Goal: Information Seeking & Learning: Learn about a topic

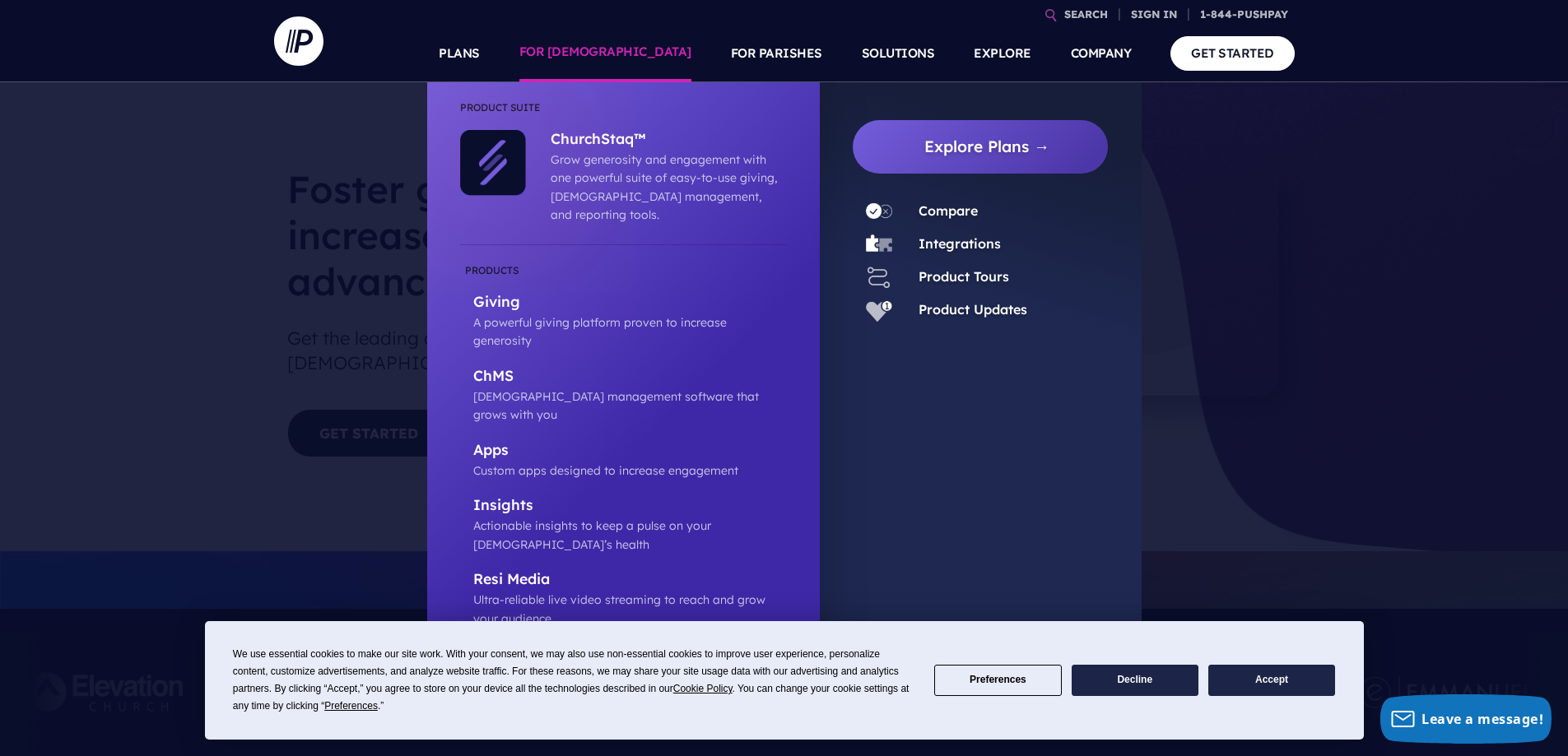
click at [504, 359] on li "ChMS Church management software that grows with you" at bounding box center [624, 396] width 327 height 74
click at [504, 367] on p "ChMS" at bounding box center [630, 377] width 313 height 21
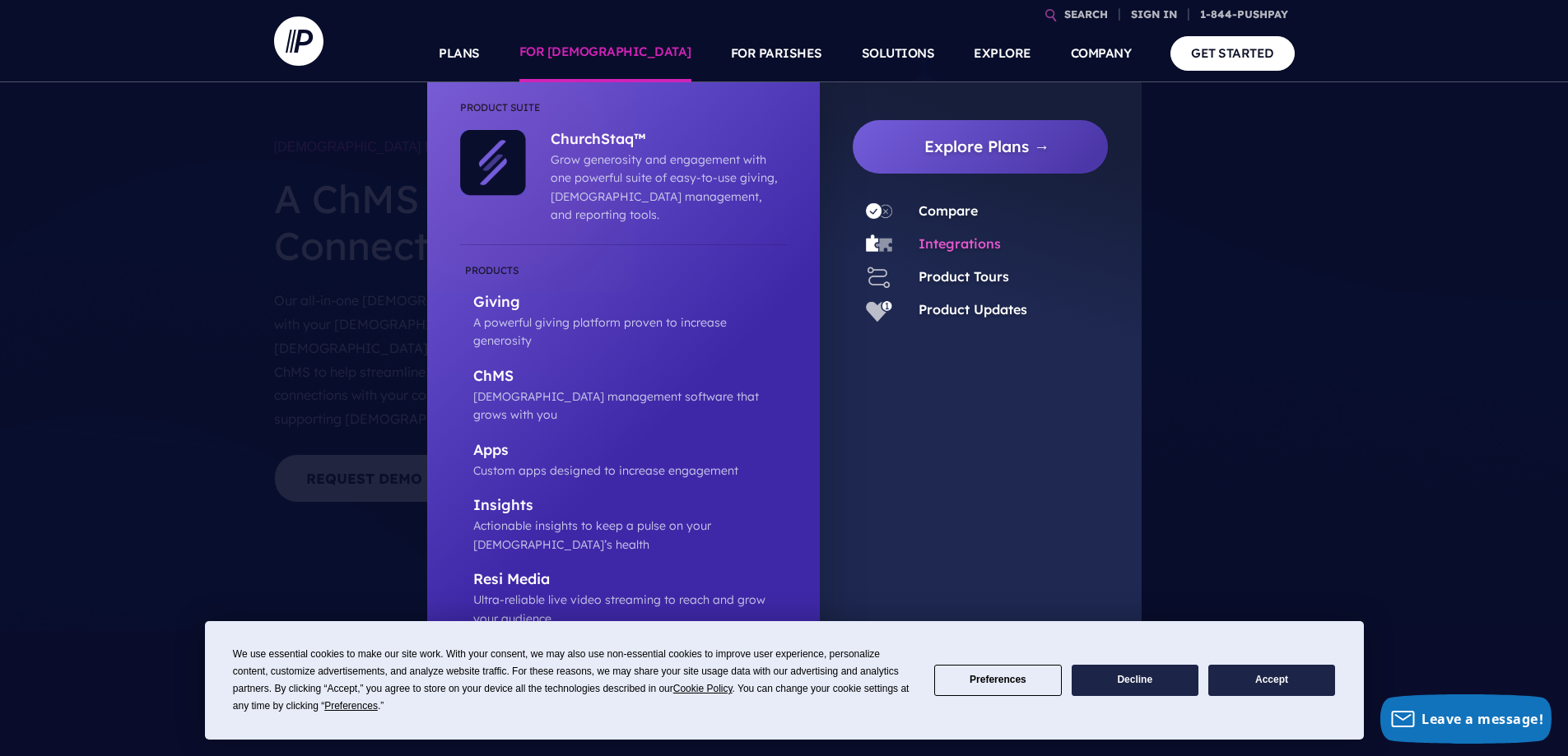
click at [966, 247] on link "Integrations" at bounding box center [960, 242] width 82 height 16
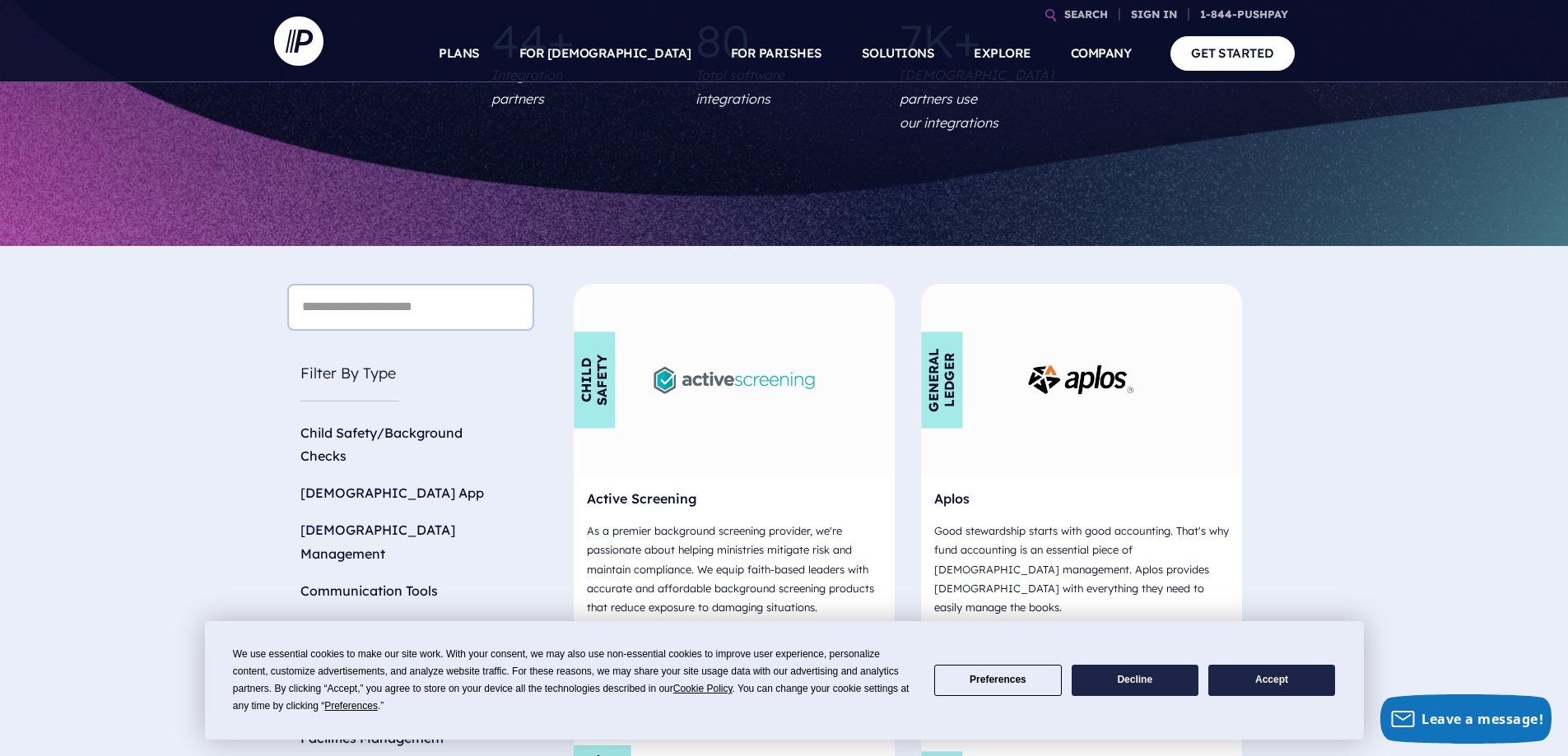
scroll to position [411, 0]
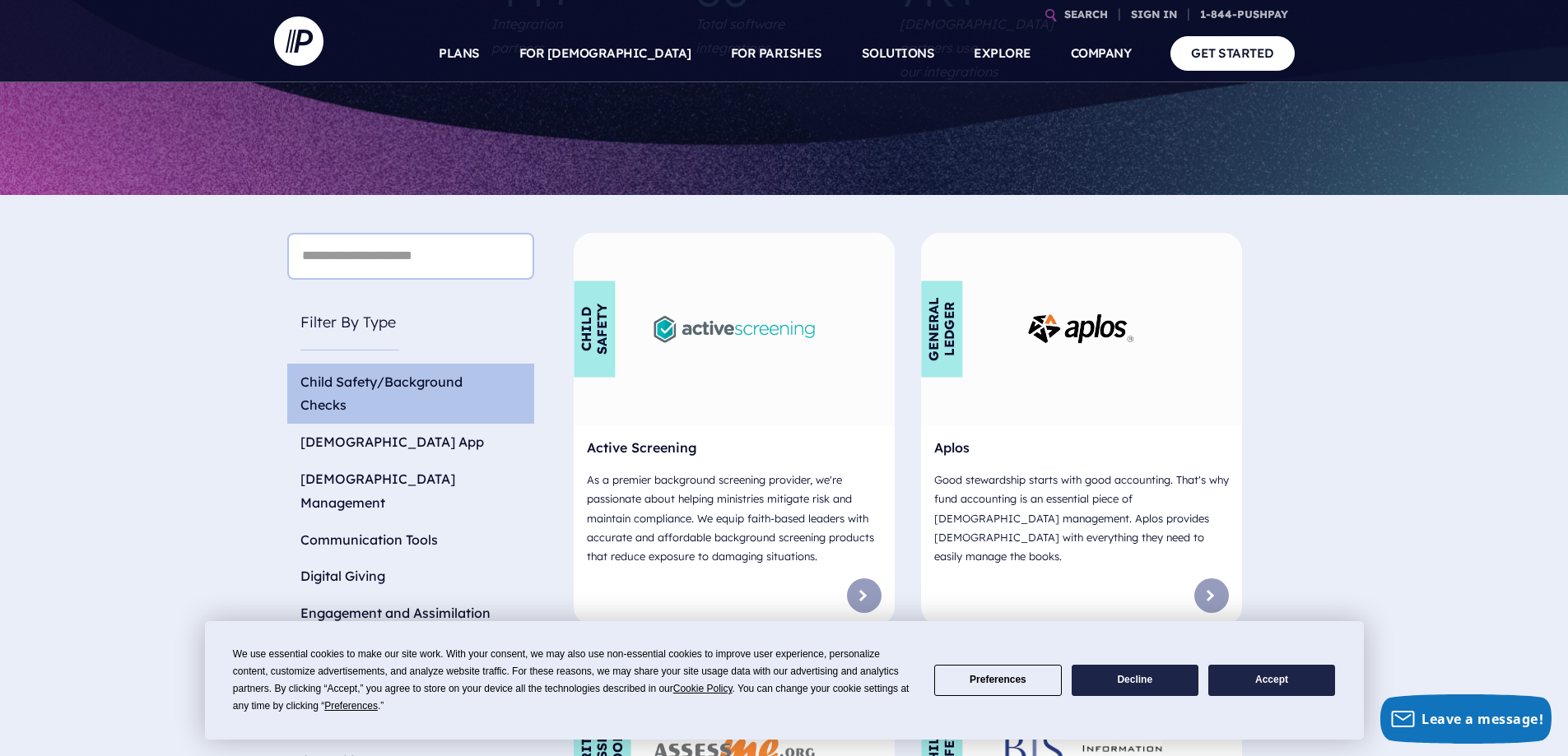
click at [402, 364] on li "Child Safety/Background Checks" at bounding box center [411, 394] width 247 height 61
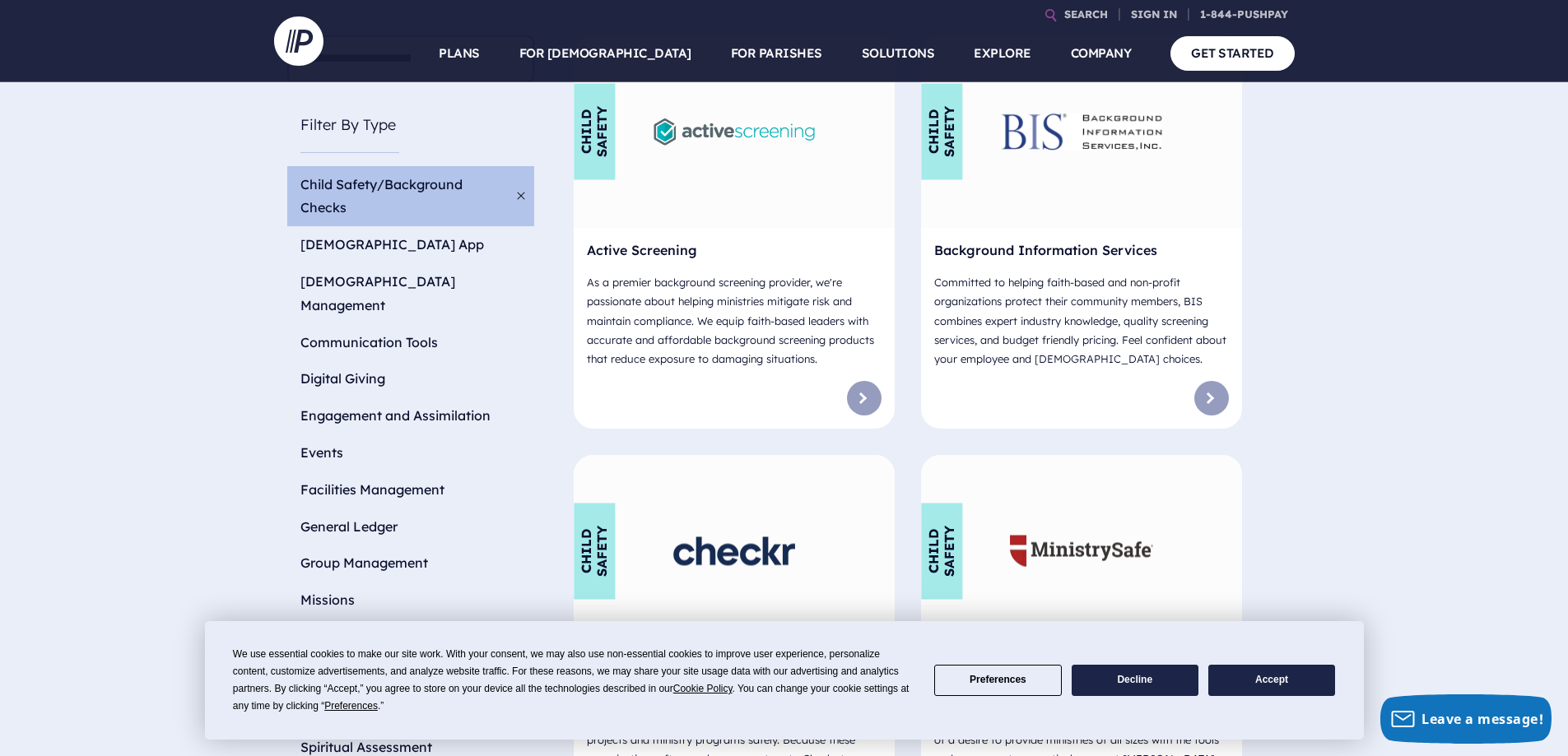
scroll to position [576, 0]
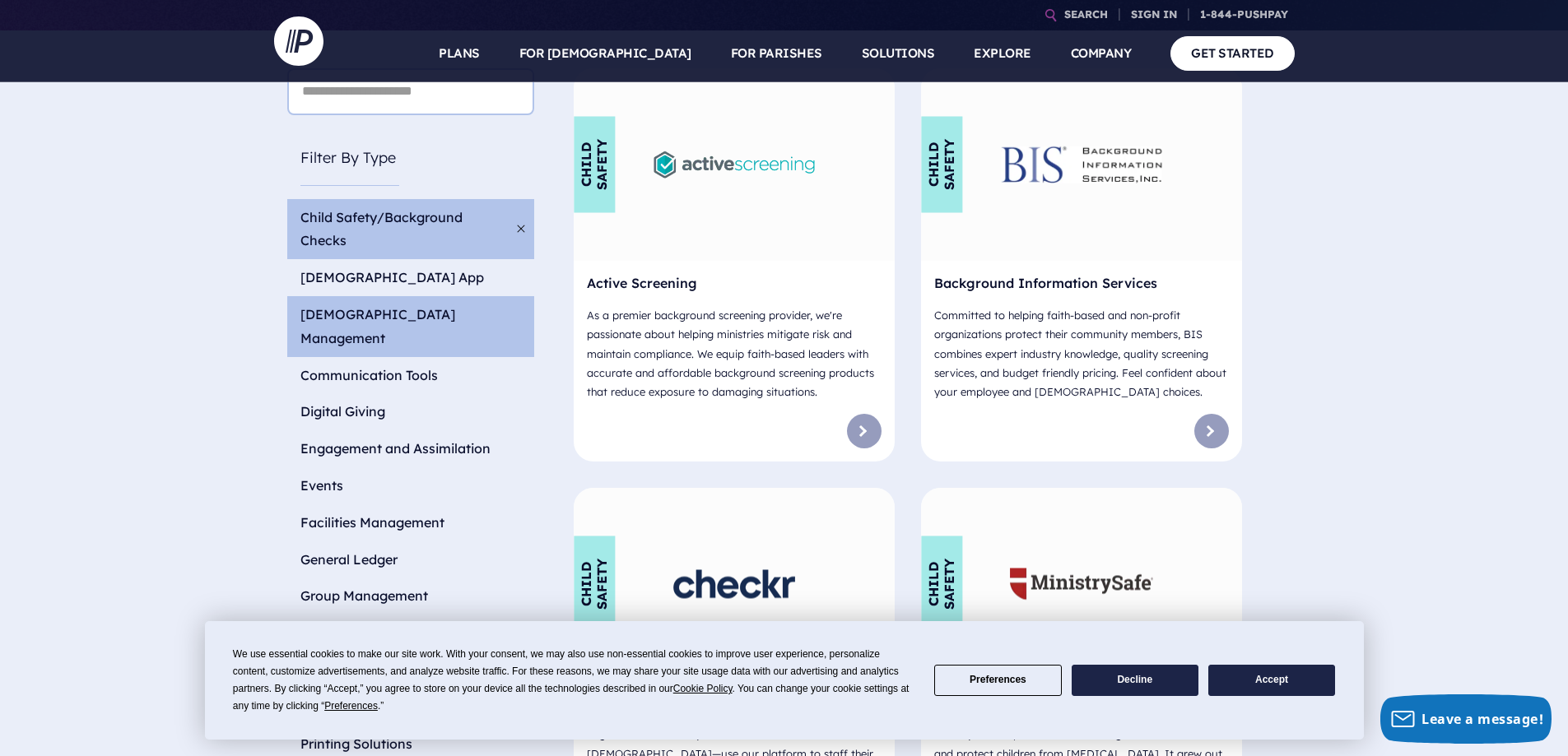
click at [419, 296] on li "[DEMOGRAPHIC_DATA] Management" at bounding box center [411, 326] width 247 height 61
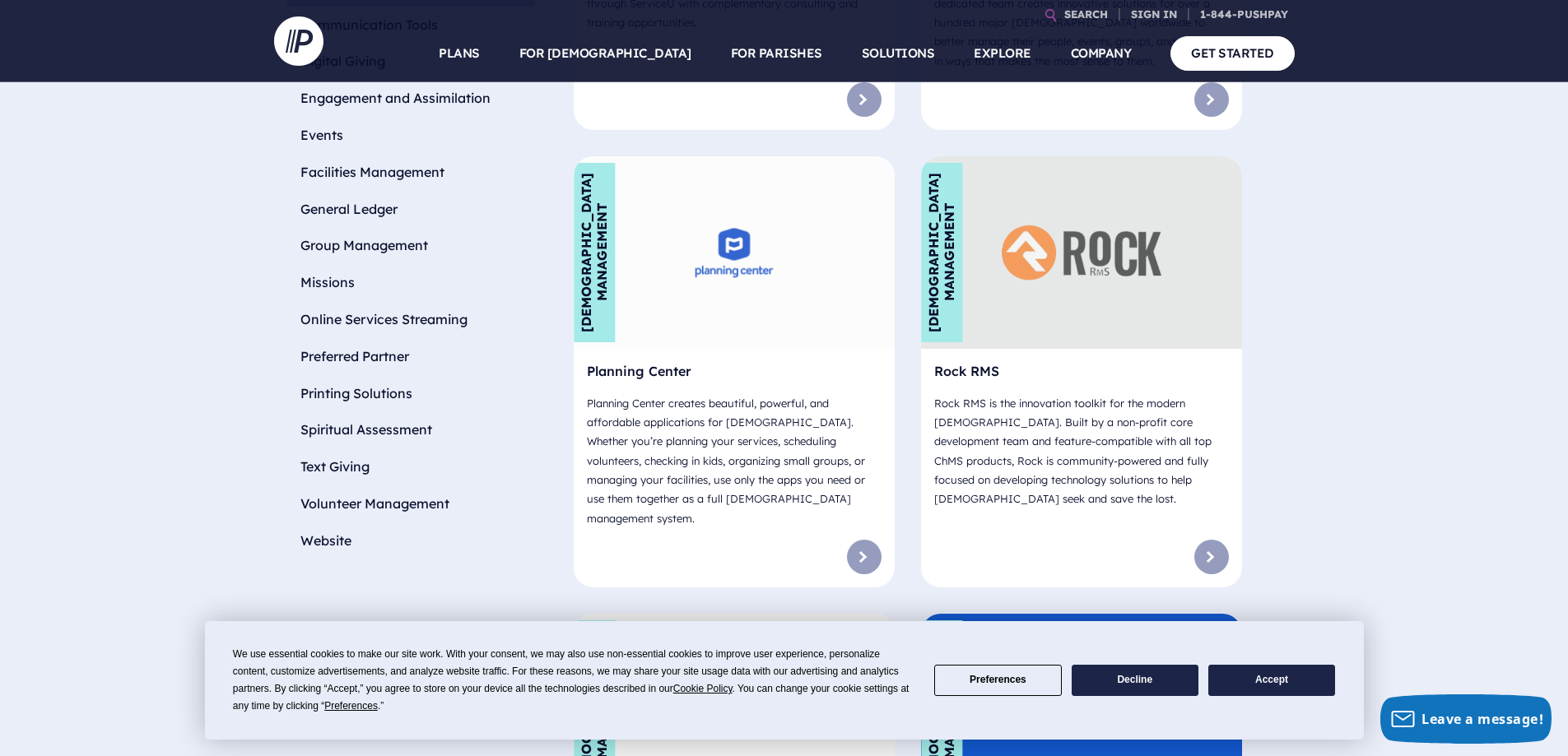
scroll to position [741, 0]
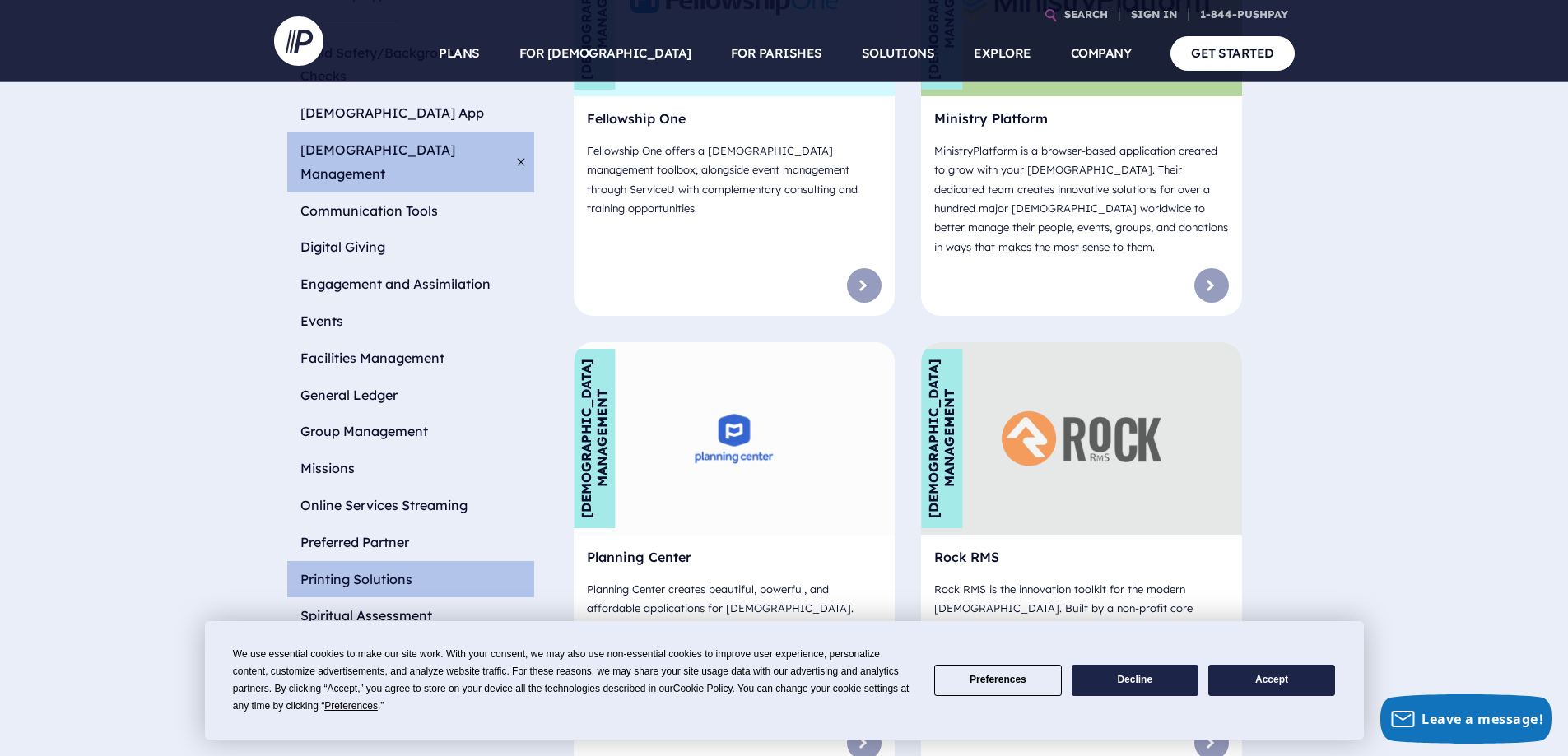
click at [413, 561] on li "Printing Solutions" at bounding box center [411, 579] width 247 height 37
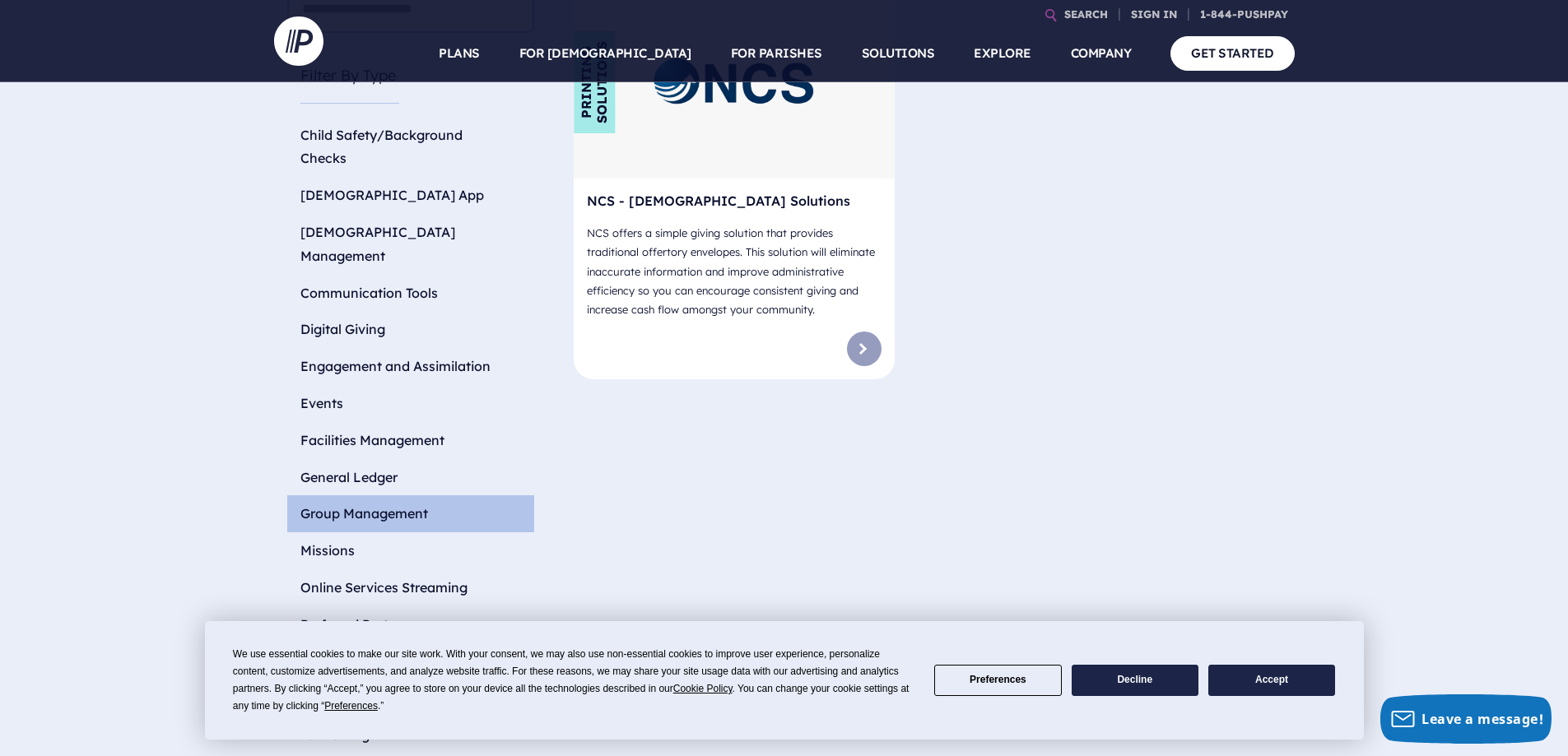
scroll to position [494, 0]
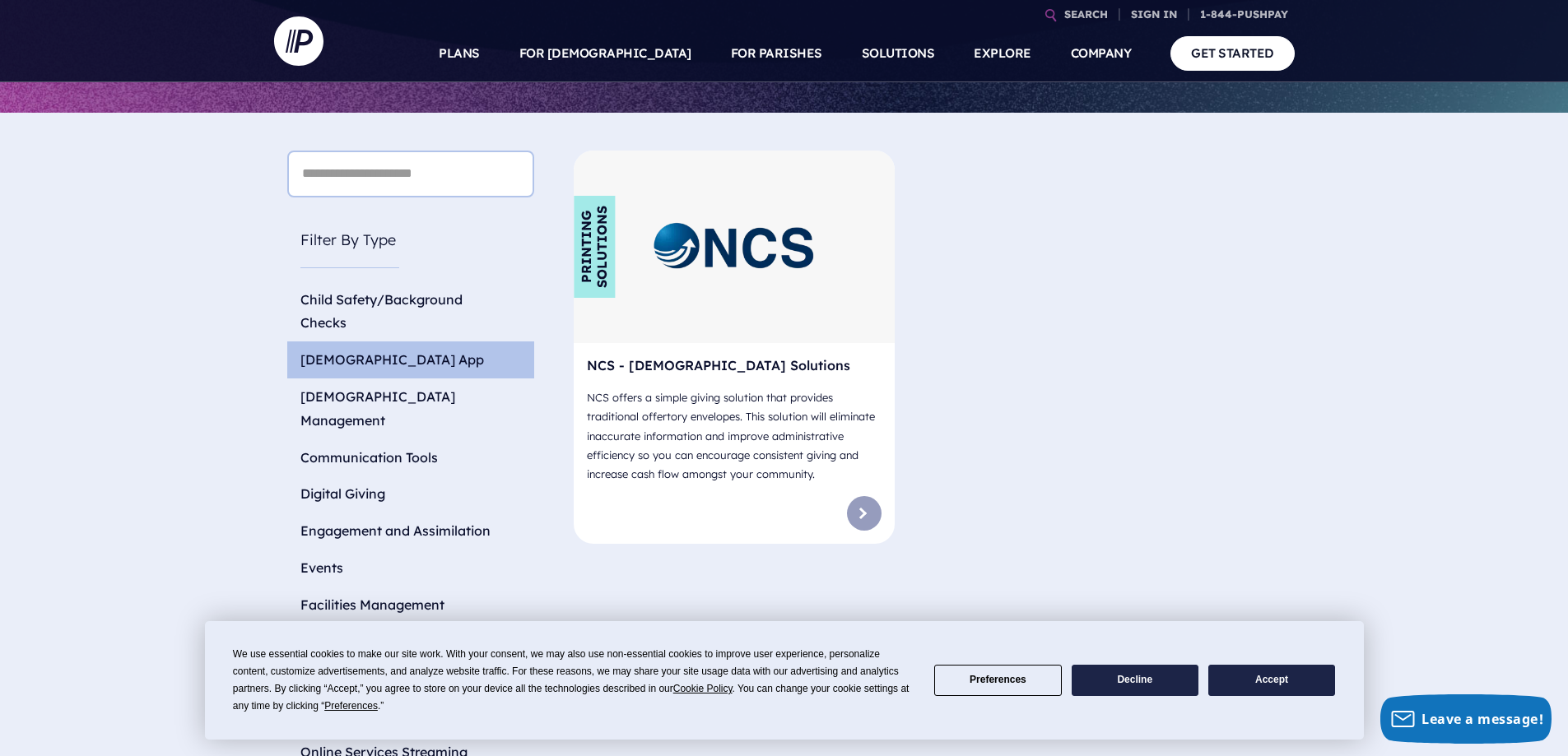
click at [370, 342] on li "[DEMOGRAPHIC_DATA] App" at bounding box center [411, 360] width 247 height 37
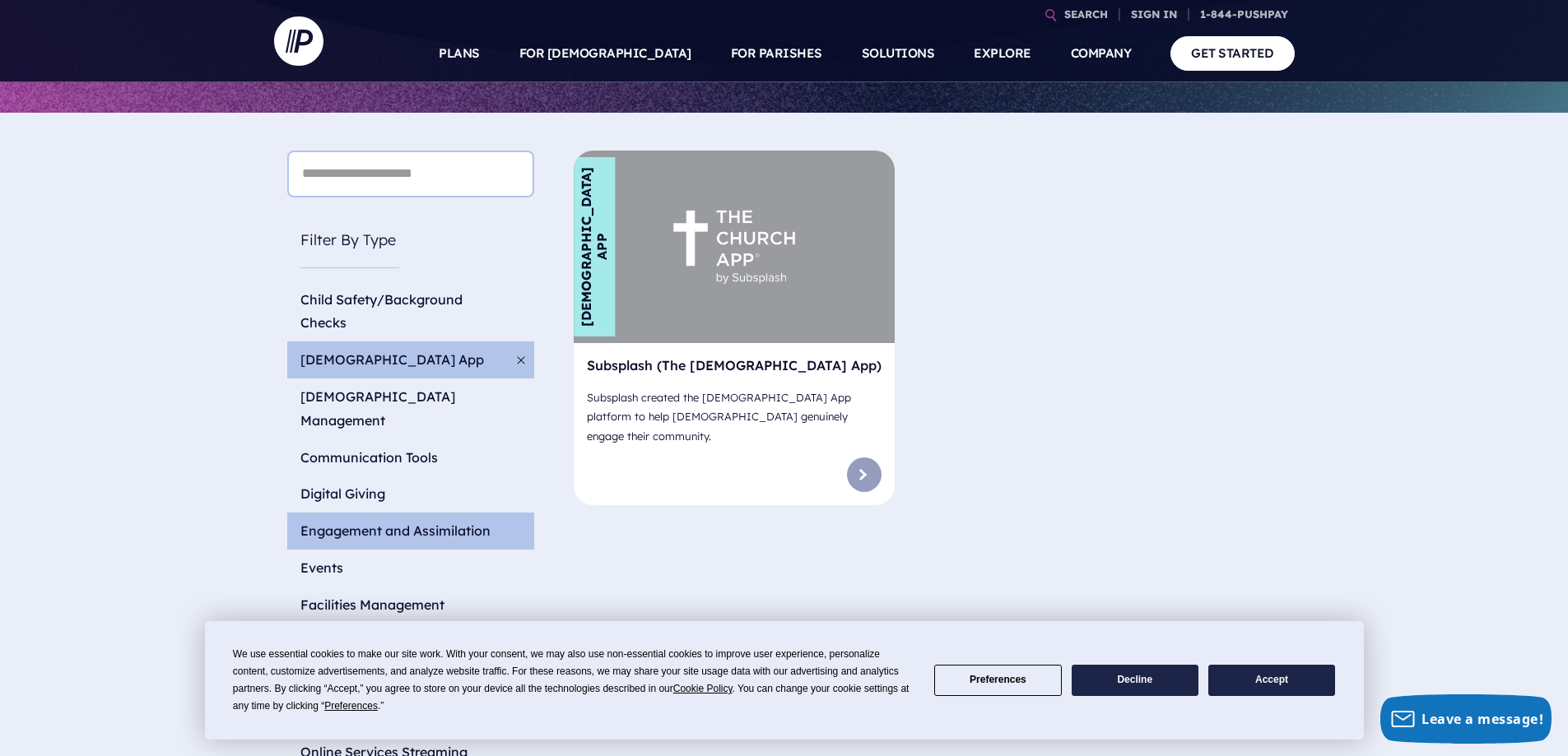
click at [378, 513] on li "Engagement and Assimilation" at bounding box center [411, 531] width 247 height 37
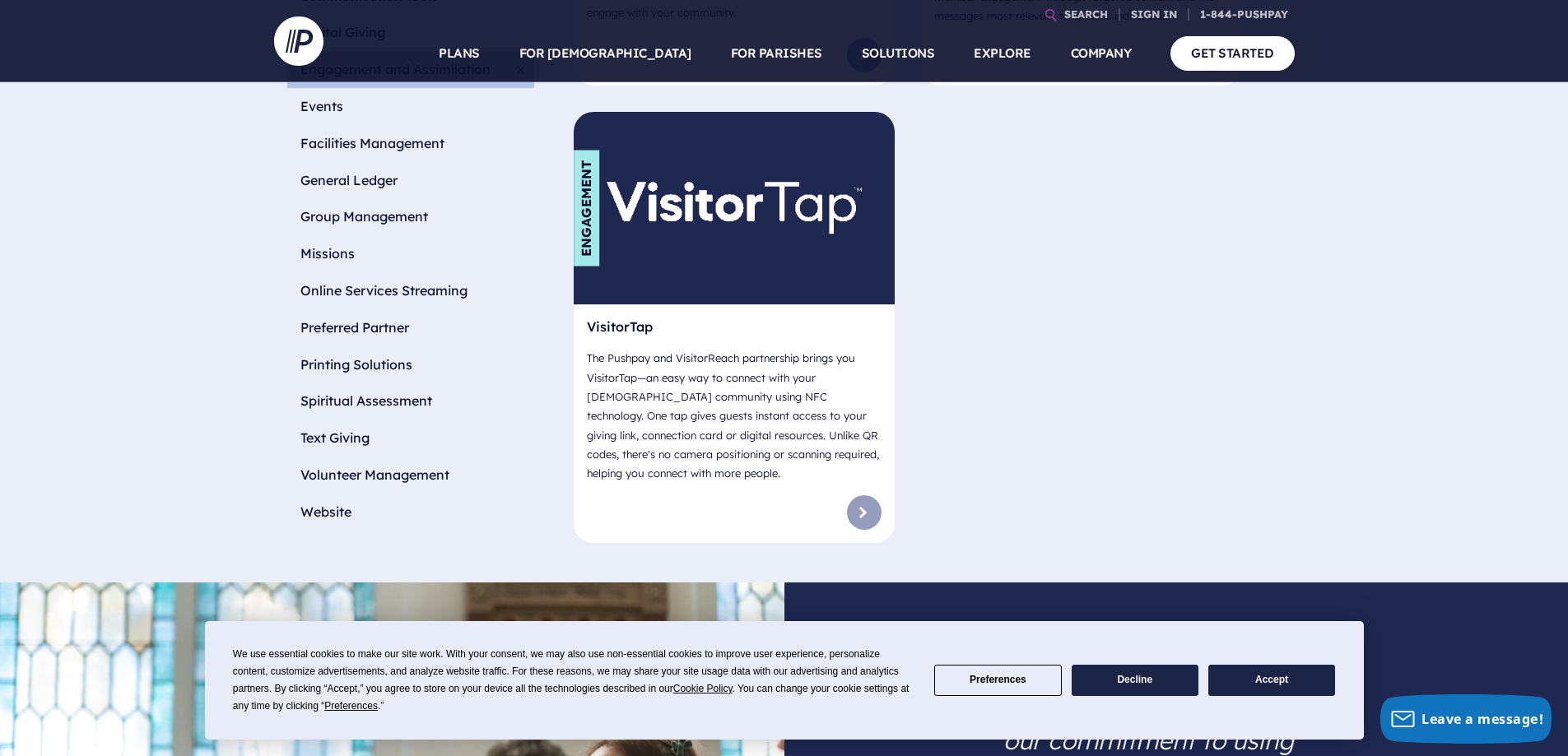
scroll to position [987, 0]
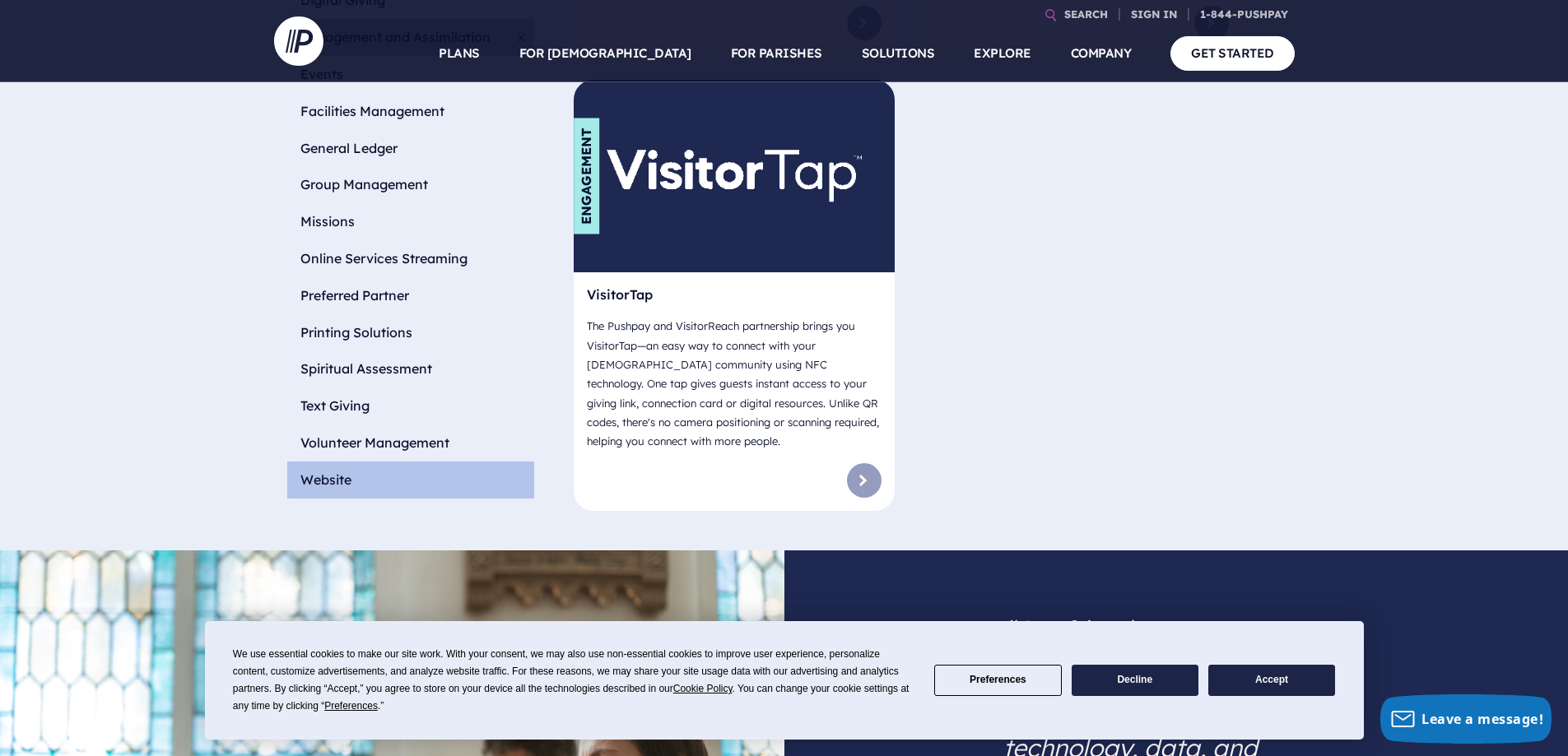
click at [450, 461] on li "Website" at bounding box center [411, 479] width 247 height 37
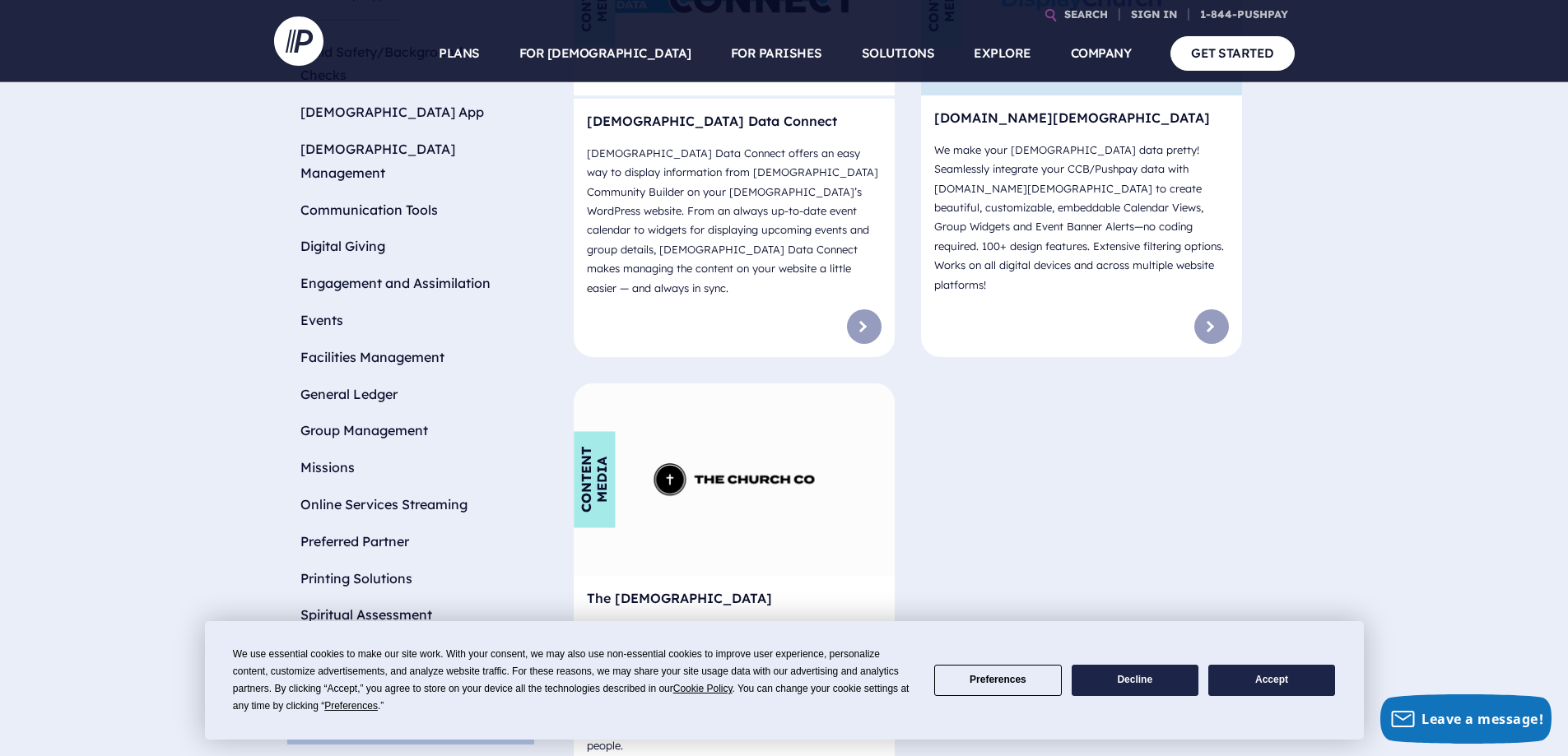
scroll to position [741, 0]
click at [381, 377] on li "General Ledger" at bounding box center [411, 395] width 247 height 37
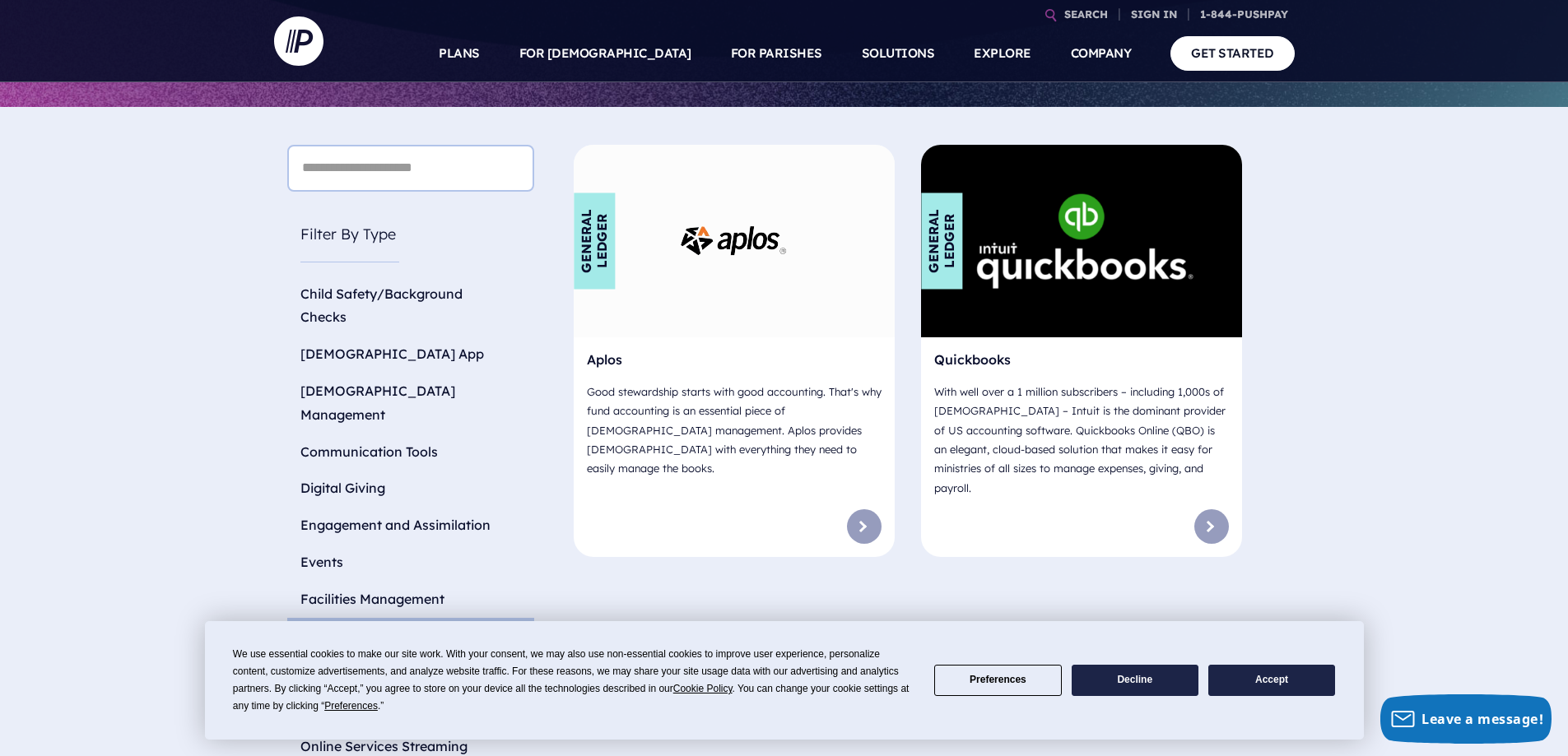
scroll to position [494, 0]
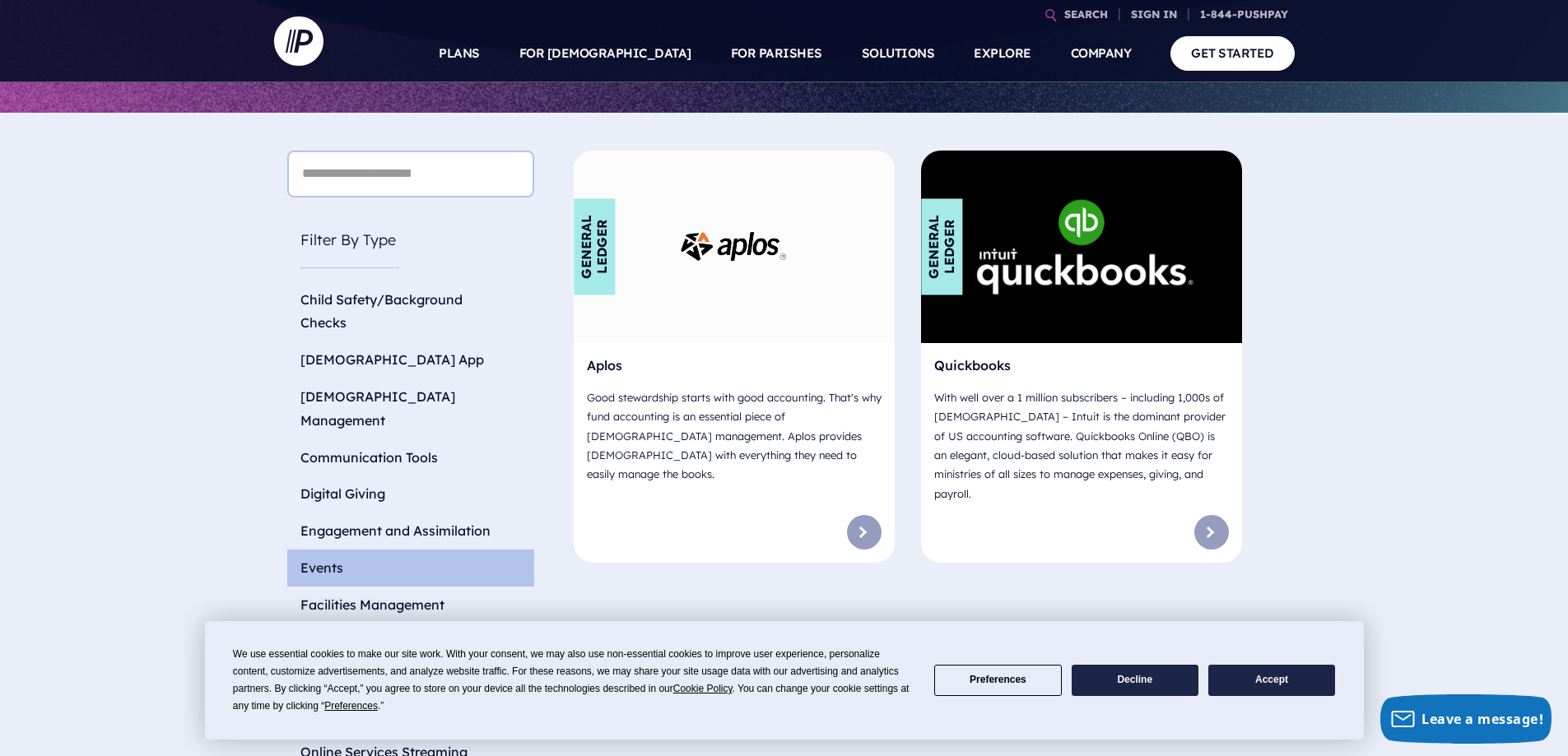
click at [382, 550] on li "Events" at bounding box center [411, 568] width 247 height 37
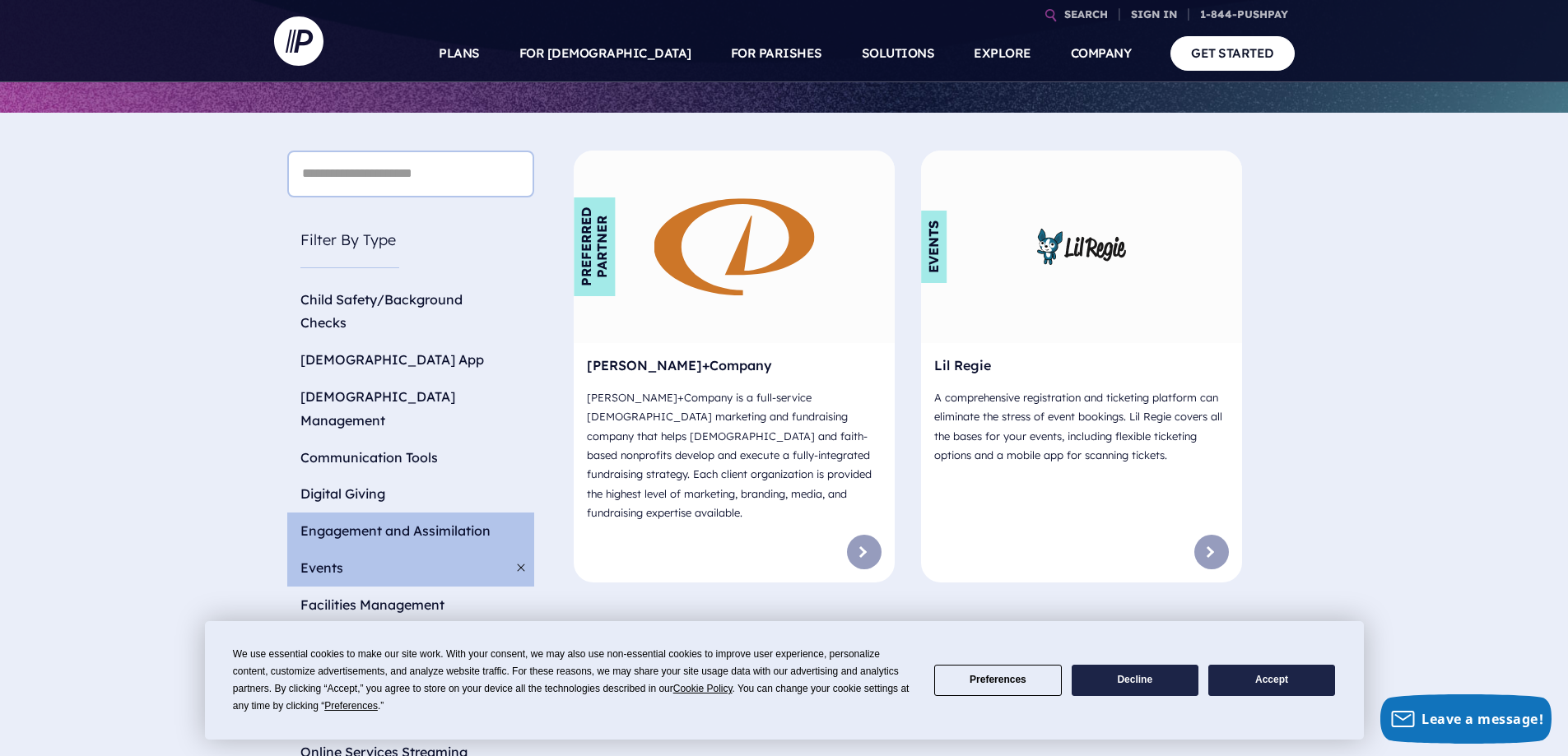
click at [401, 513] on li "Engagement and Assimilation" at bounding box center [411, 531] width 247 height 37
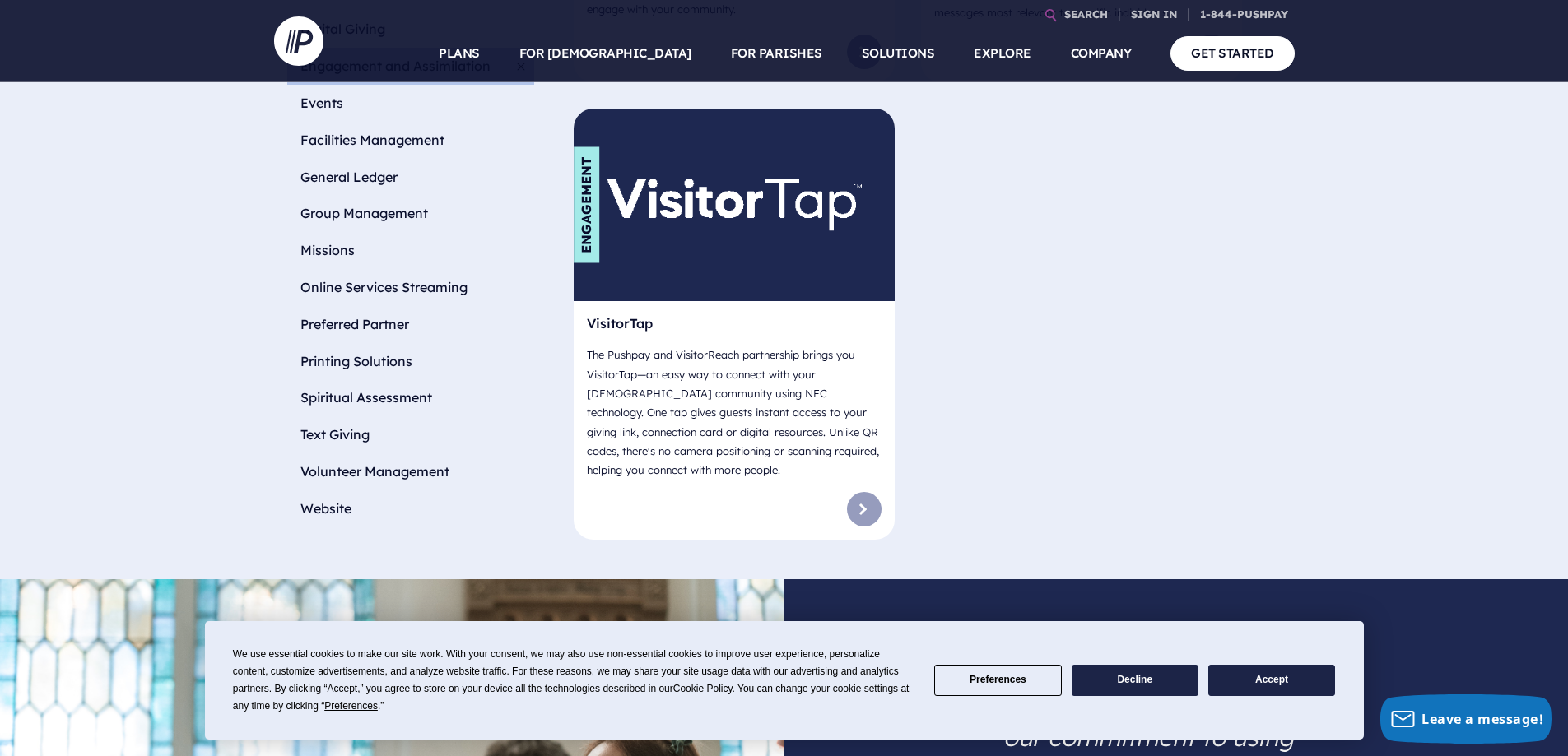
scroll to position [987, 0]
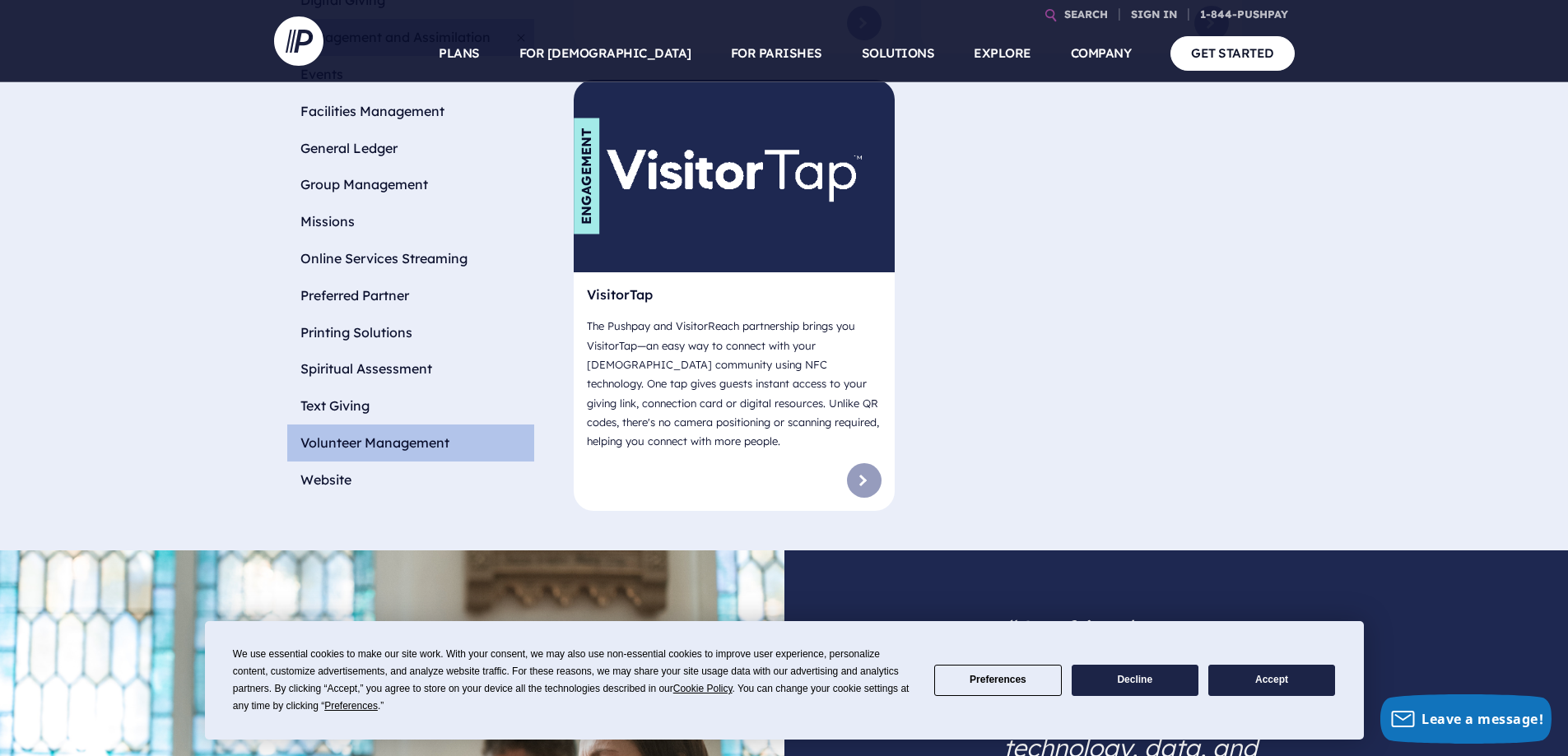
click at [436, 425] on li "Volunteer Management" at bounding box center [411, 443] width 247 height 37
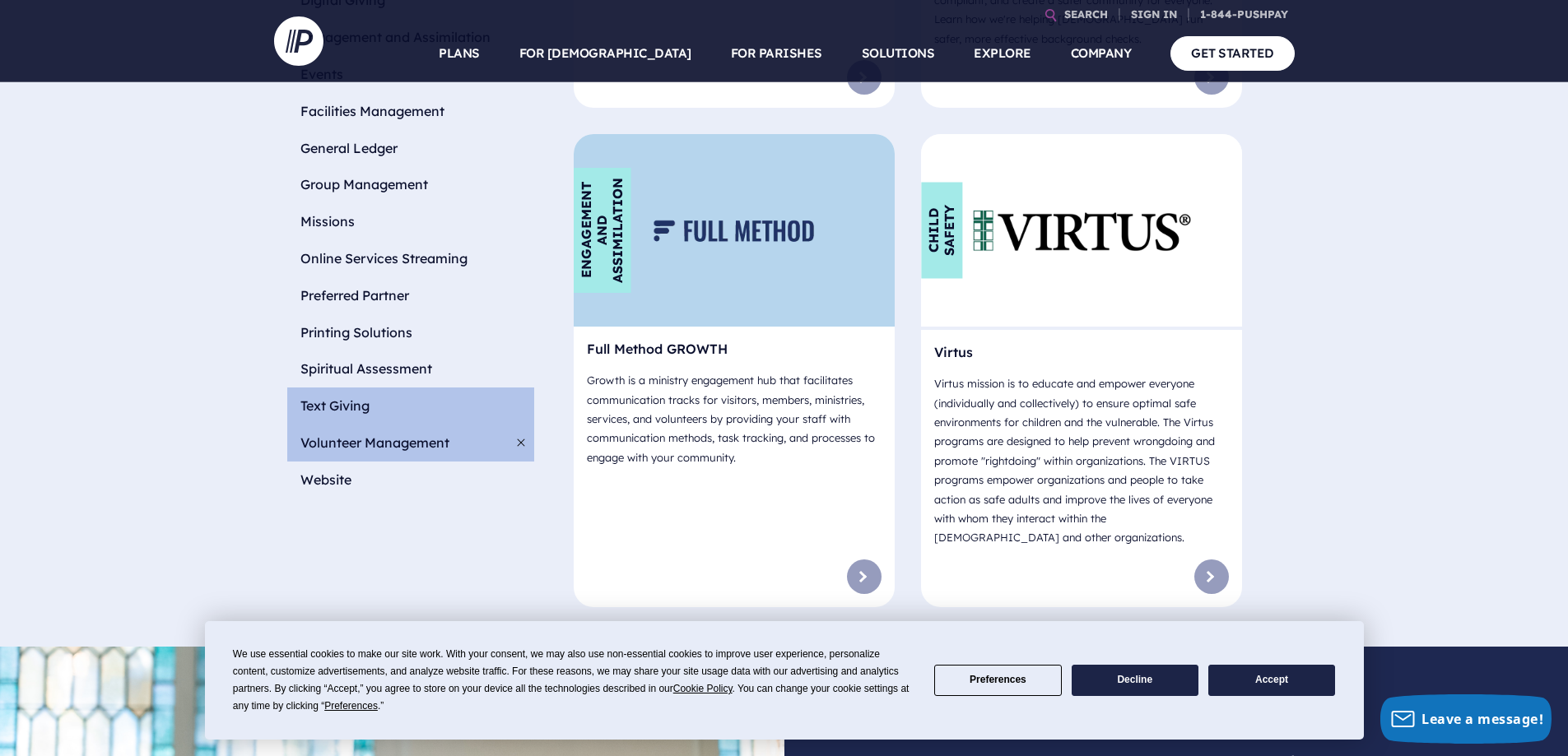
click at [327, 388] on li "Text Giving" at bounding box center [411, 406] width 247 height 37
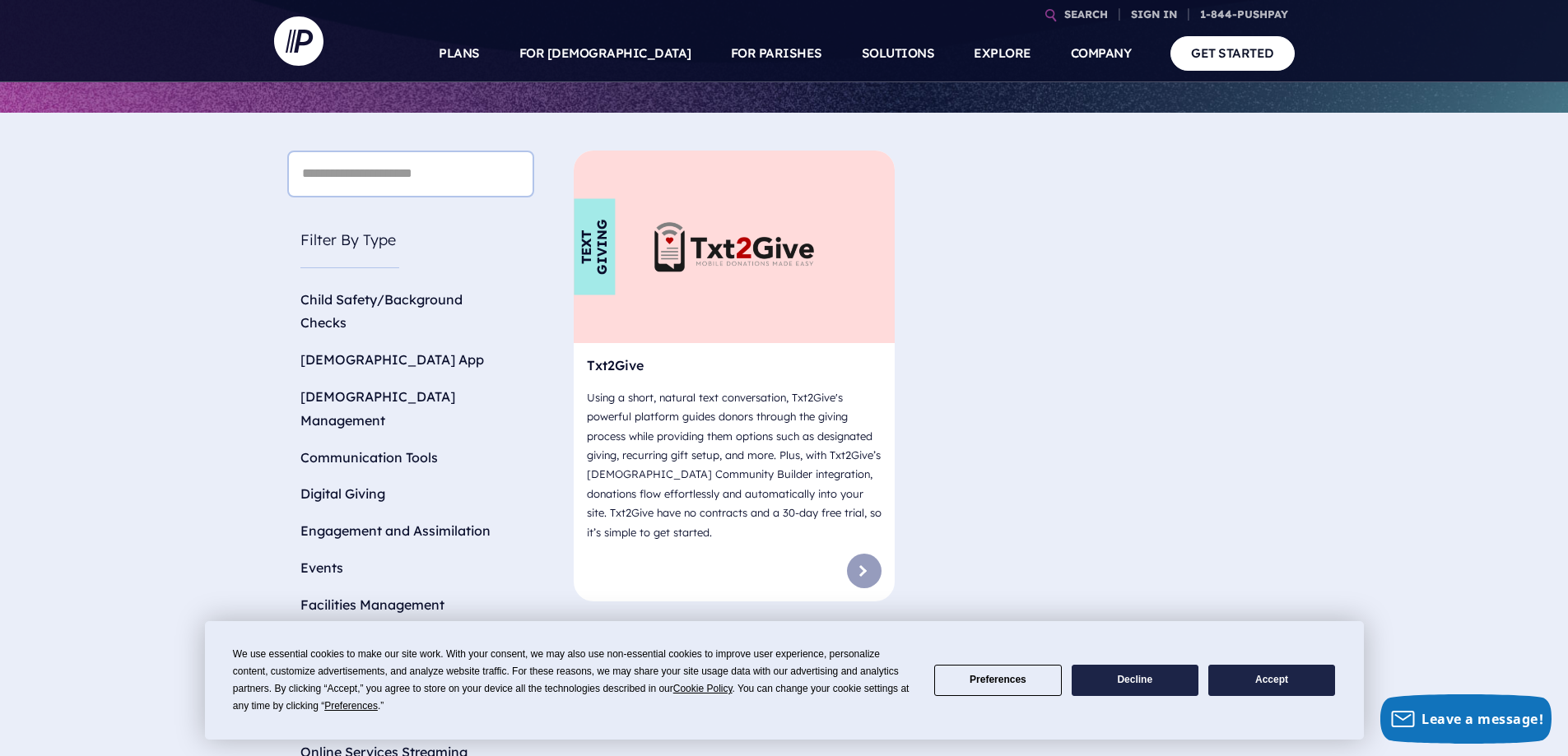
scroll to position [905, 0]
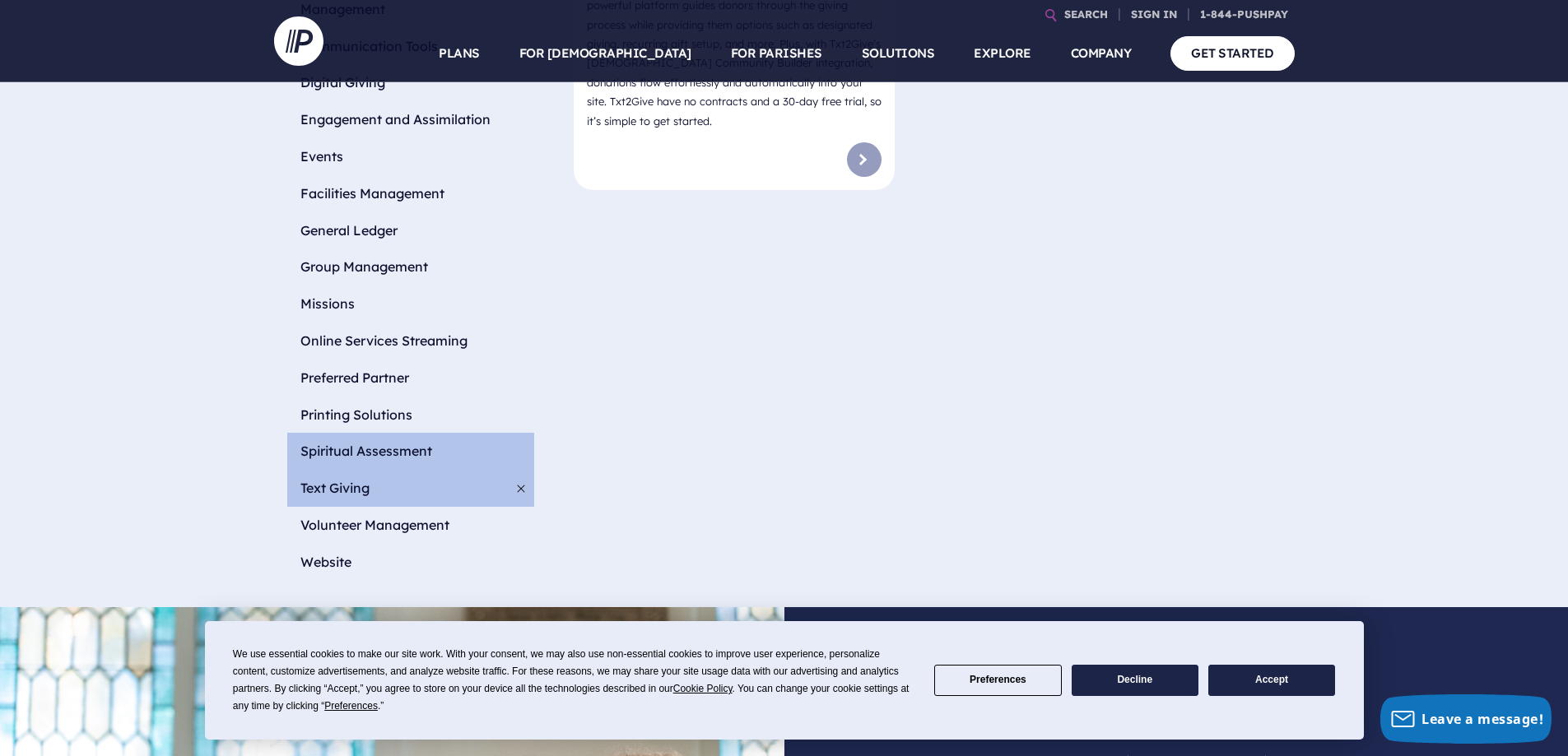
click at [411, 432] on li "Spiritual Assessment" at bounding box center [411, 451] width 247 height 37
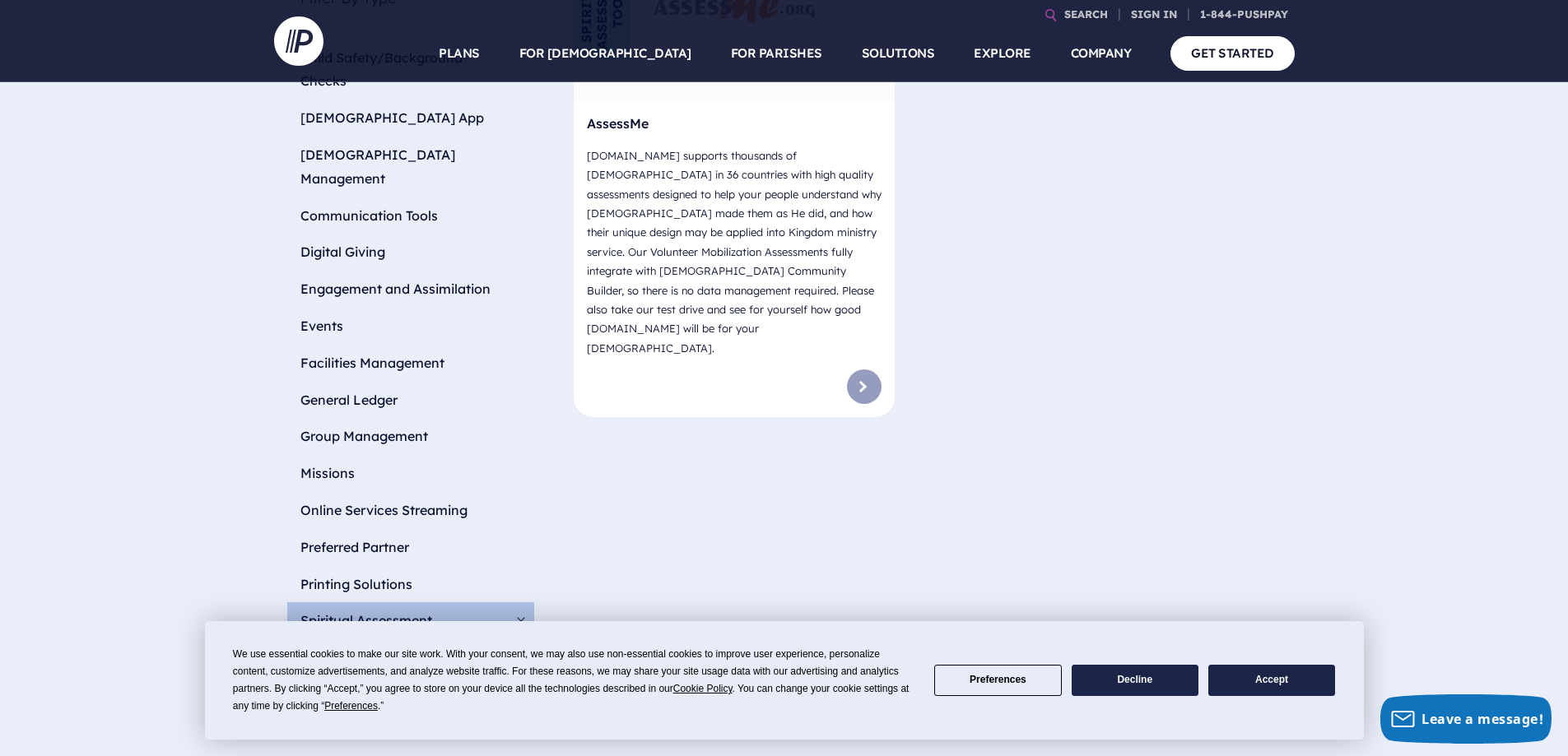
scroll to position [741, 0]
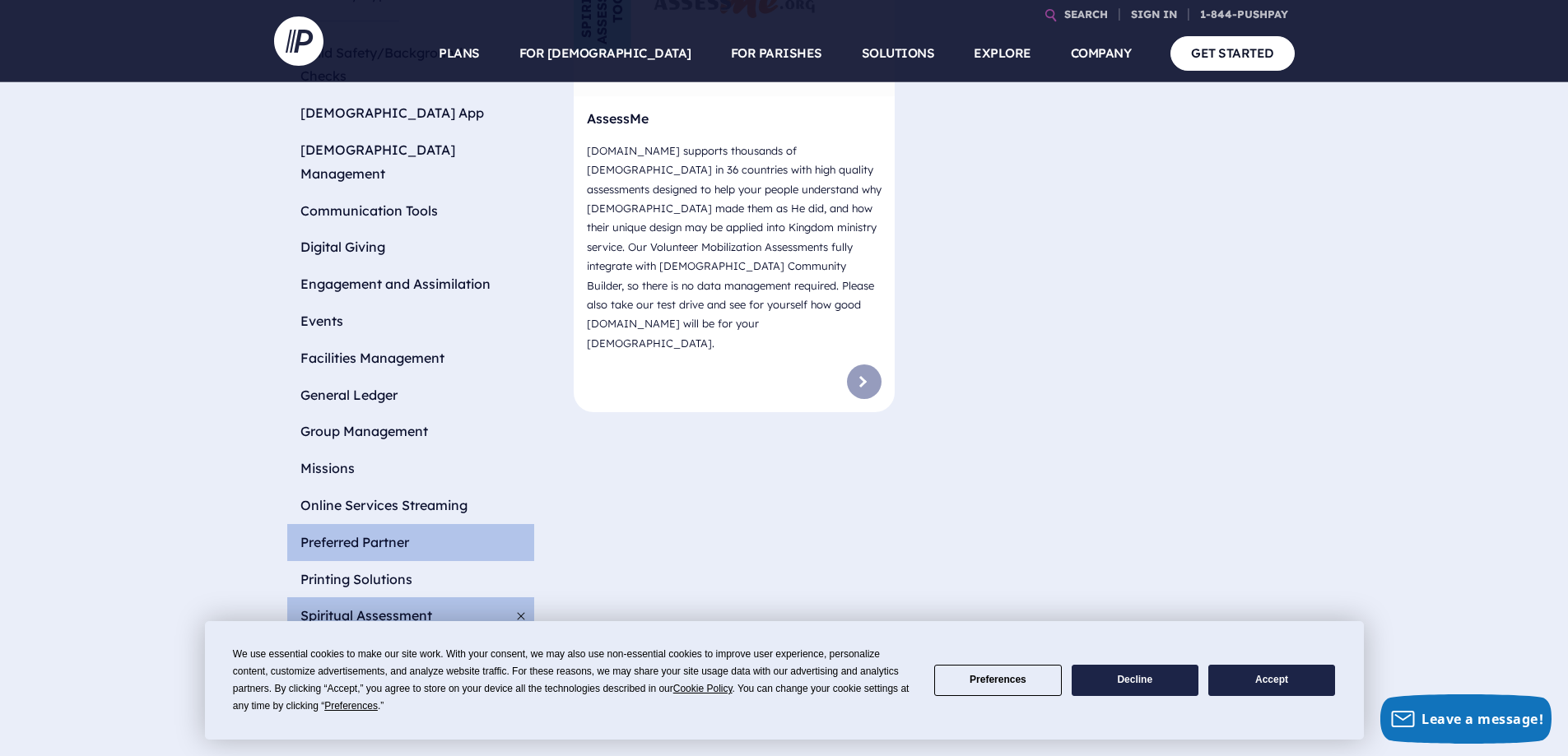
click at [396, 524] on li "Preferred Partner" at bounding box center [411, 542] width 247 height 37
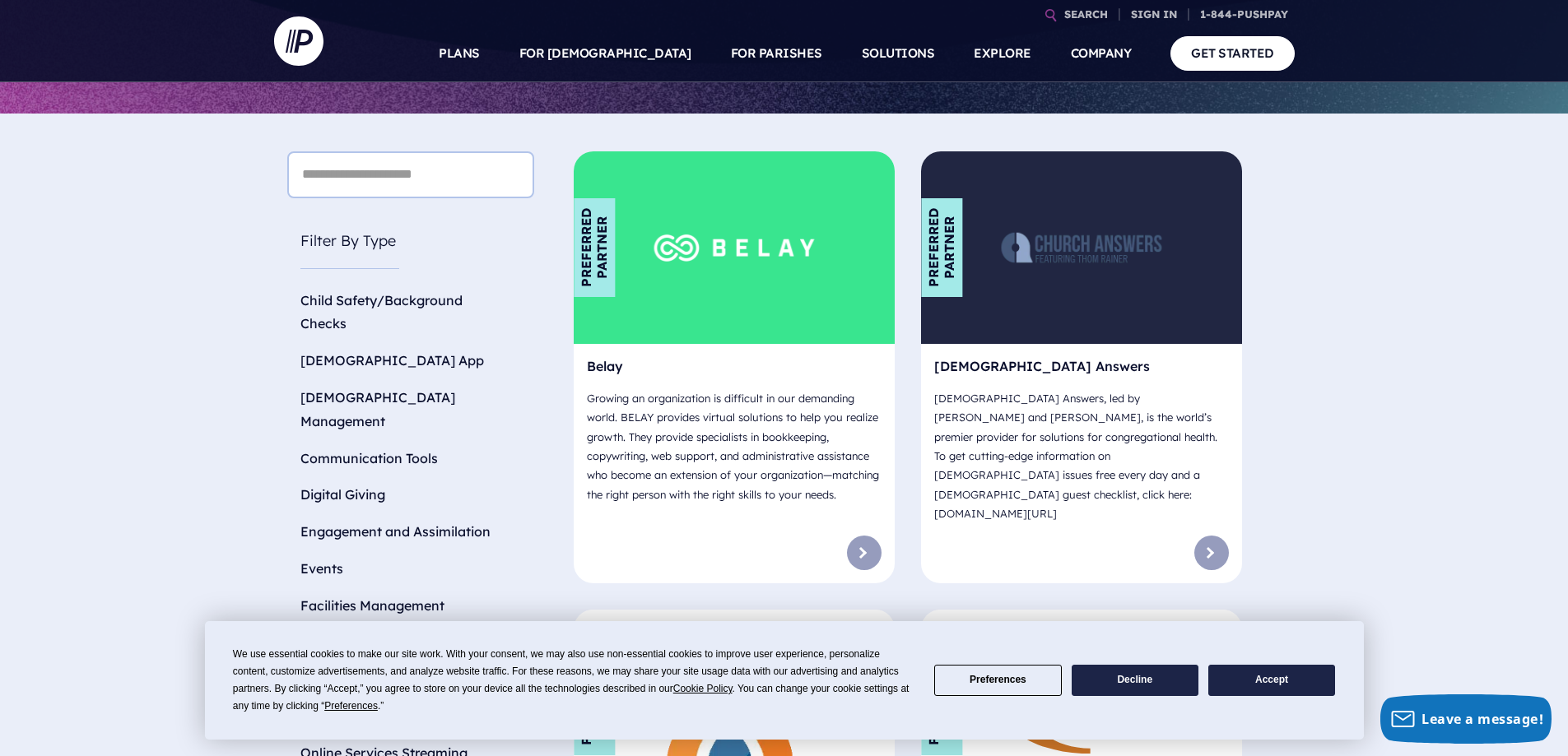
scroll to position [494, 0]
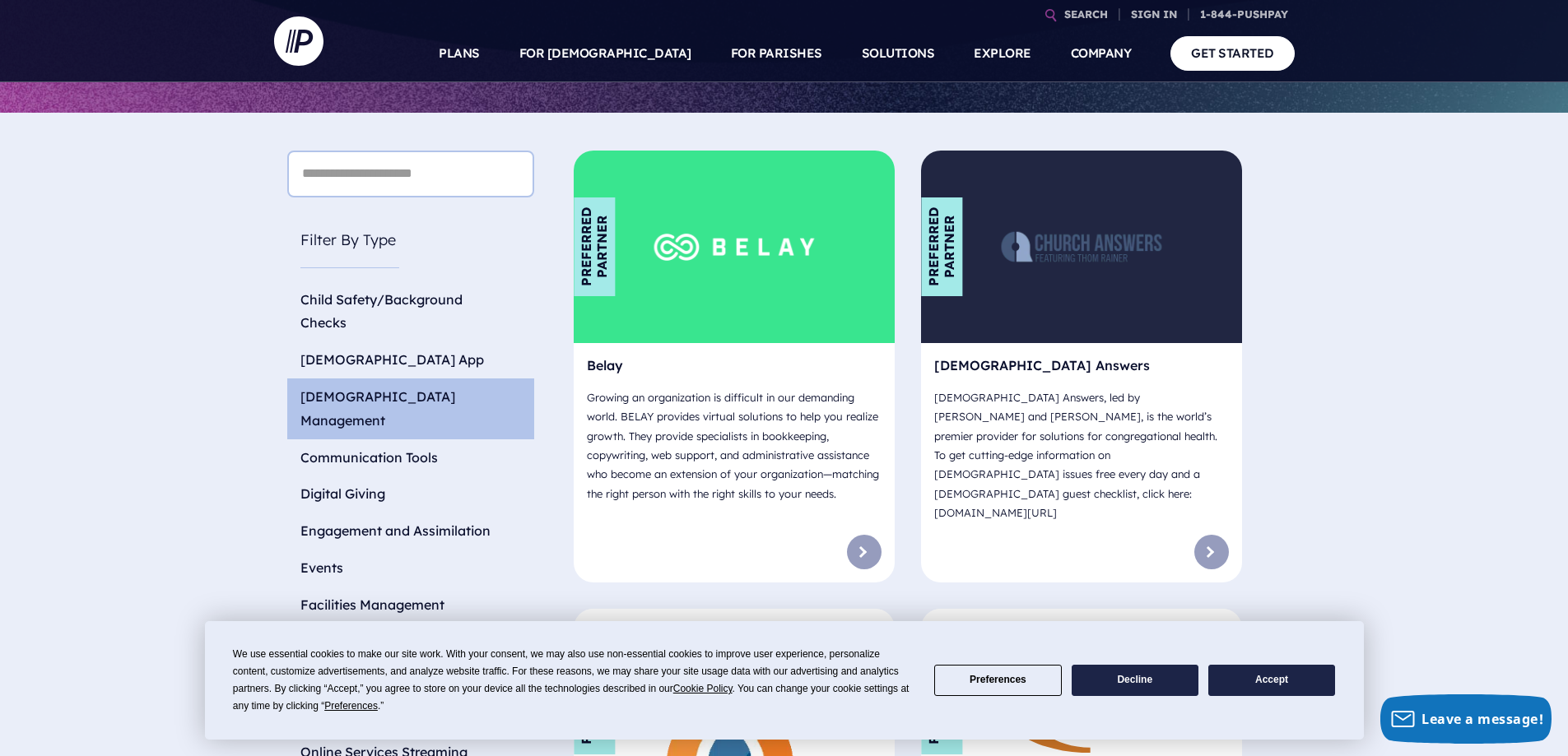
click at [387, 378] on li "[DEMOGRAPHIC_DATA] Management" at bounding box center [411, 409] width 247 height 61
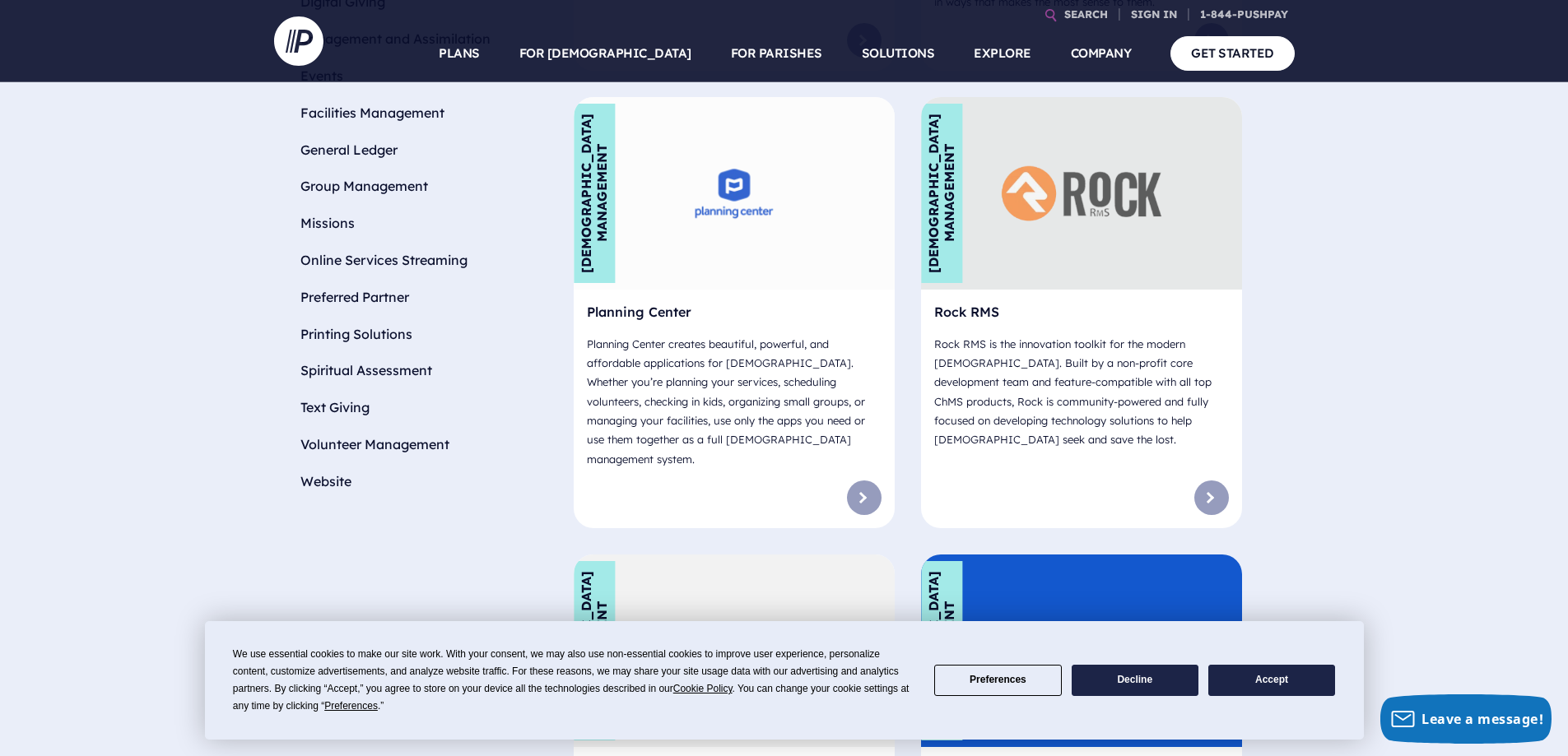
scroll to position [987, 0]
click at [855, 479] on link at bounding box center [864, 496] width 34 height 34
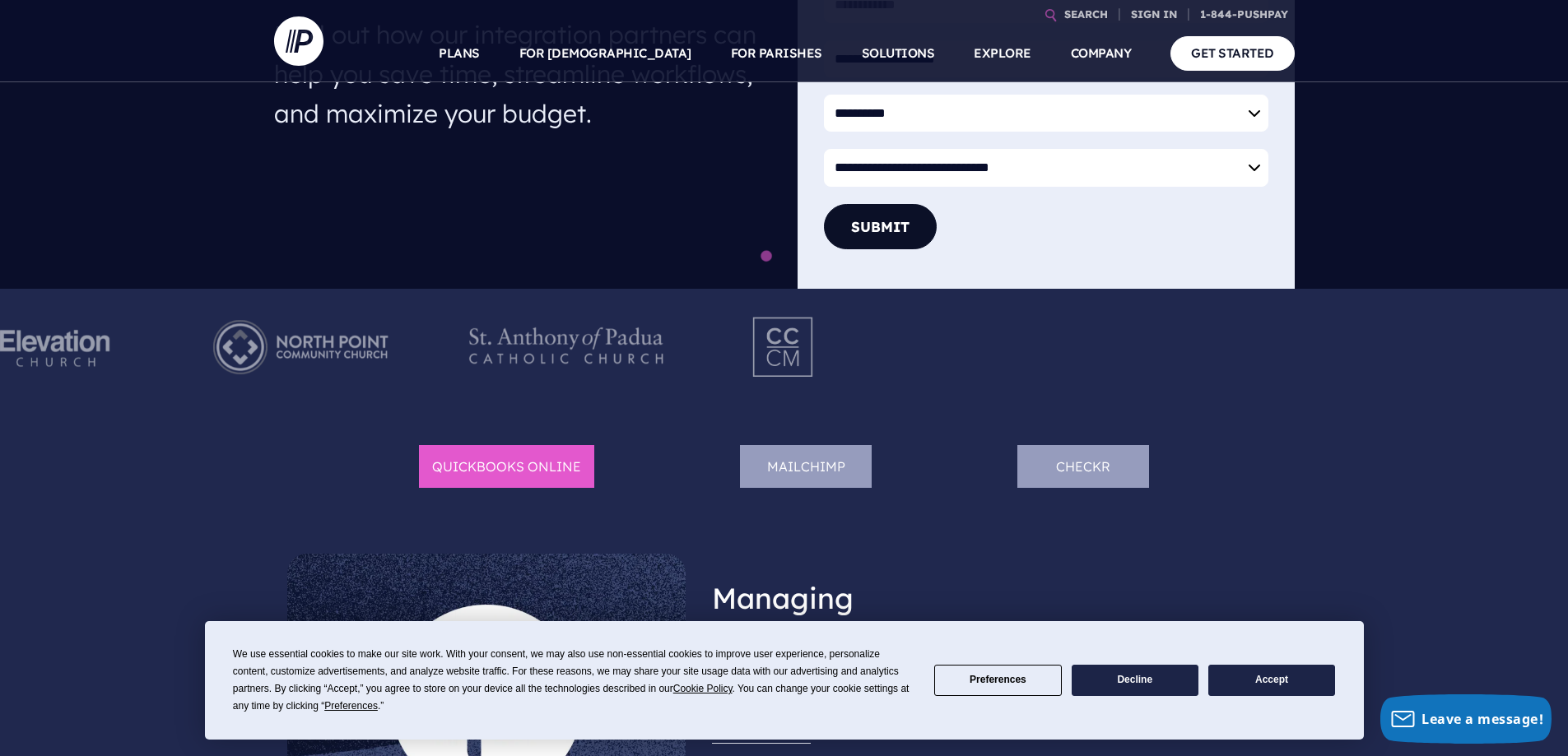
scroll to position [411, 0]
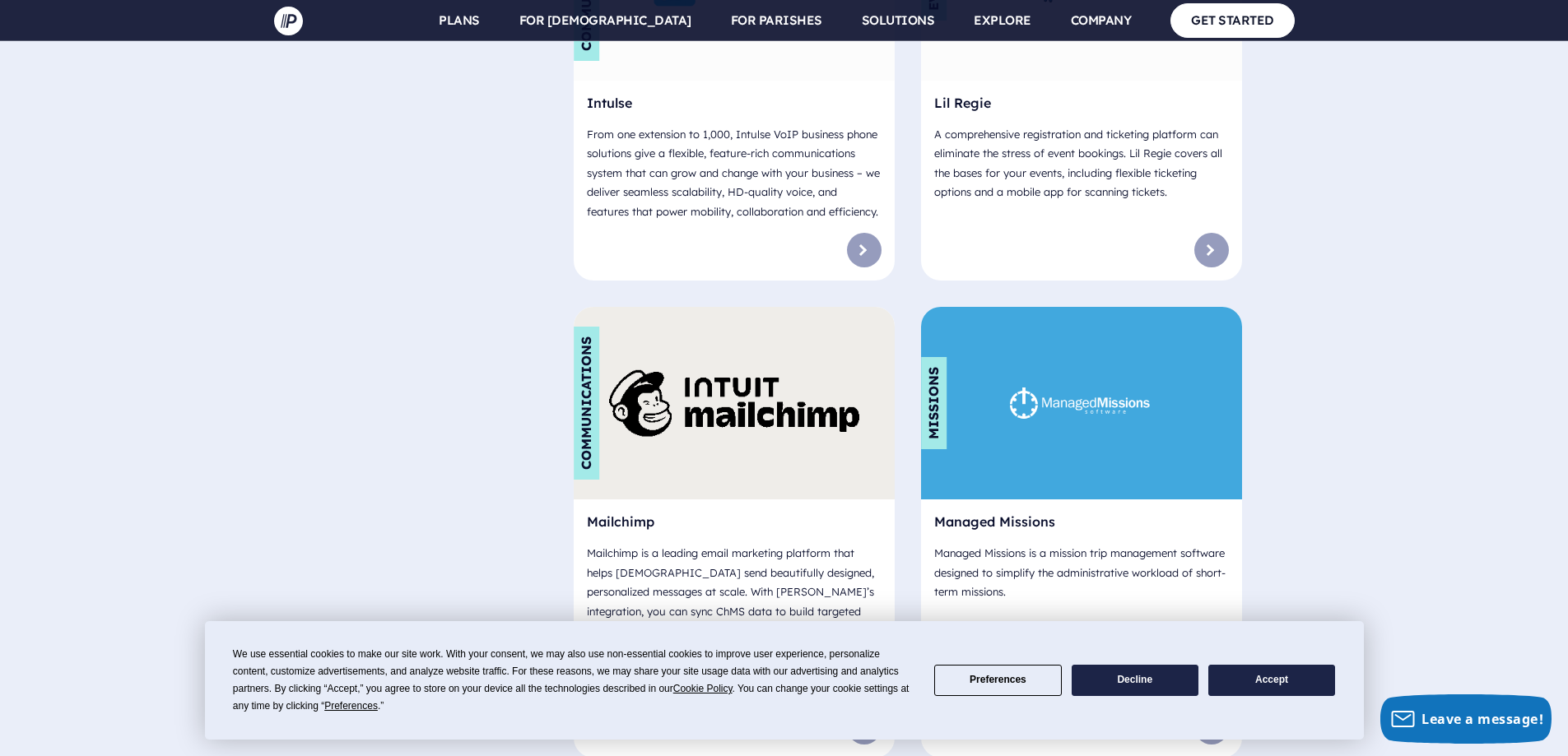
scroll to position [5996, 0]
